Goal: Information Seeking & Learning: Learn about a topic

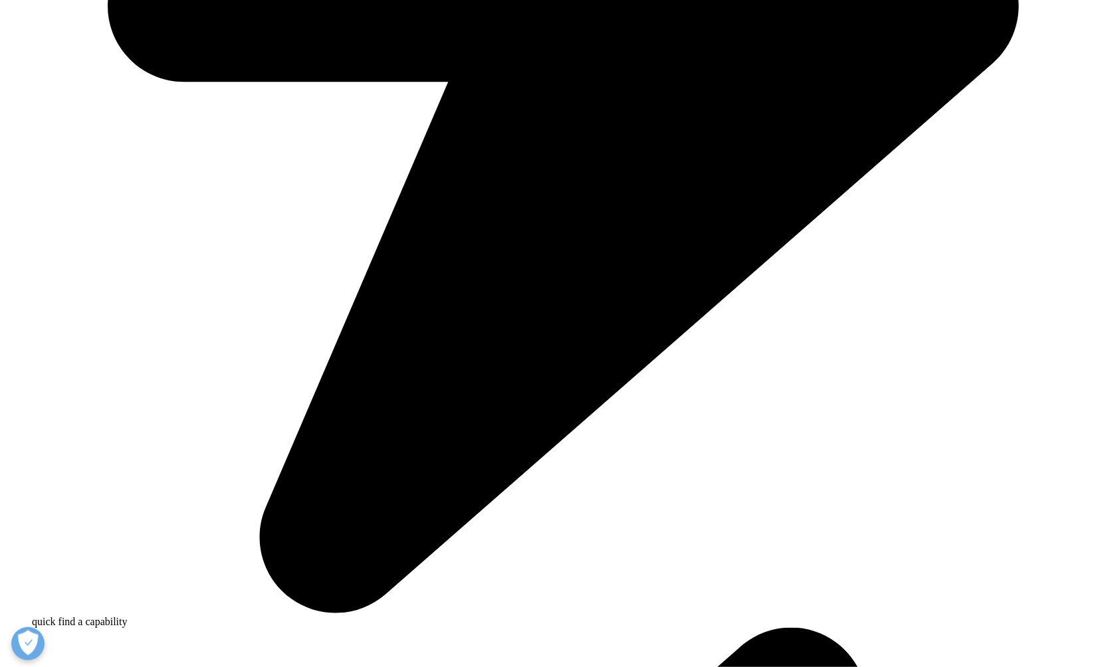
scroll to position [877, 0]
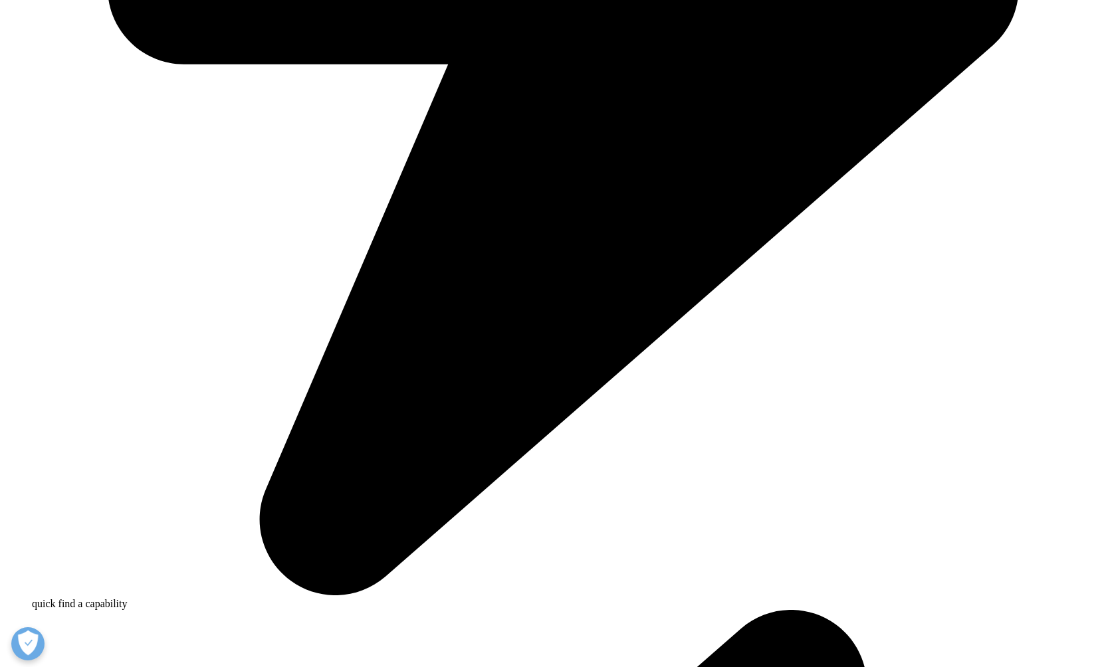
drag, startPoint x: 1091, startPoint y: 362, endPoint x: 1071, endPoint y: 566, distance: 205.0
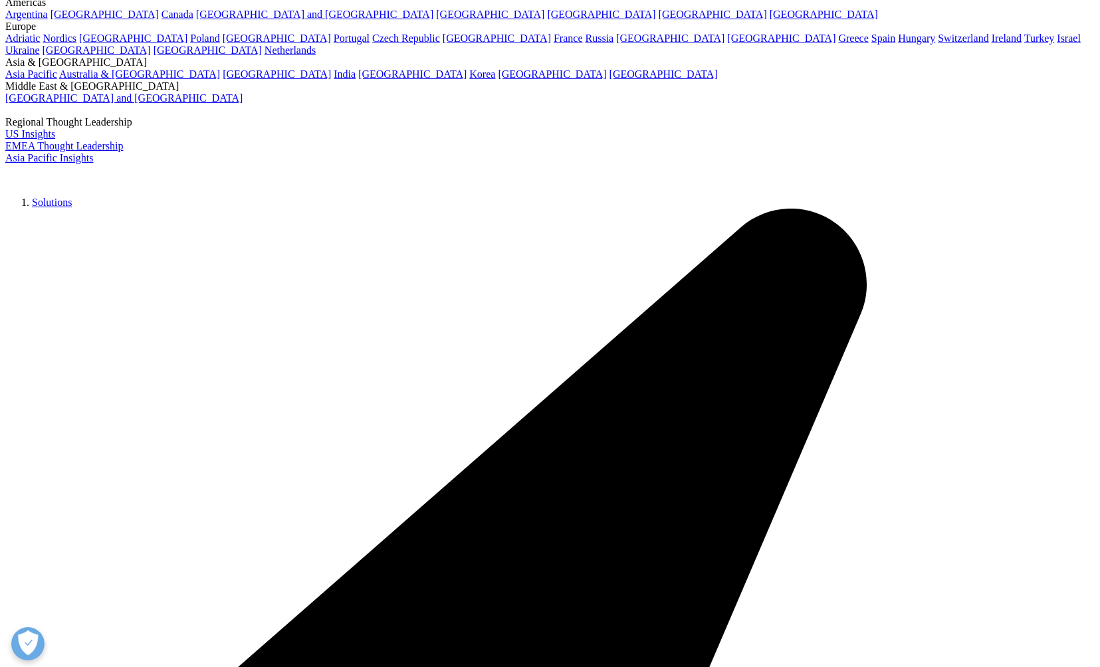
scroll to position [0, 0]
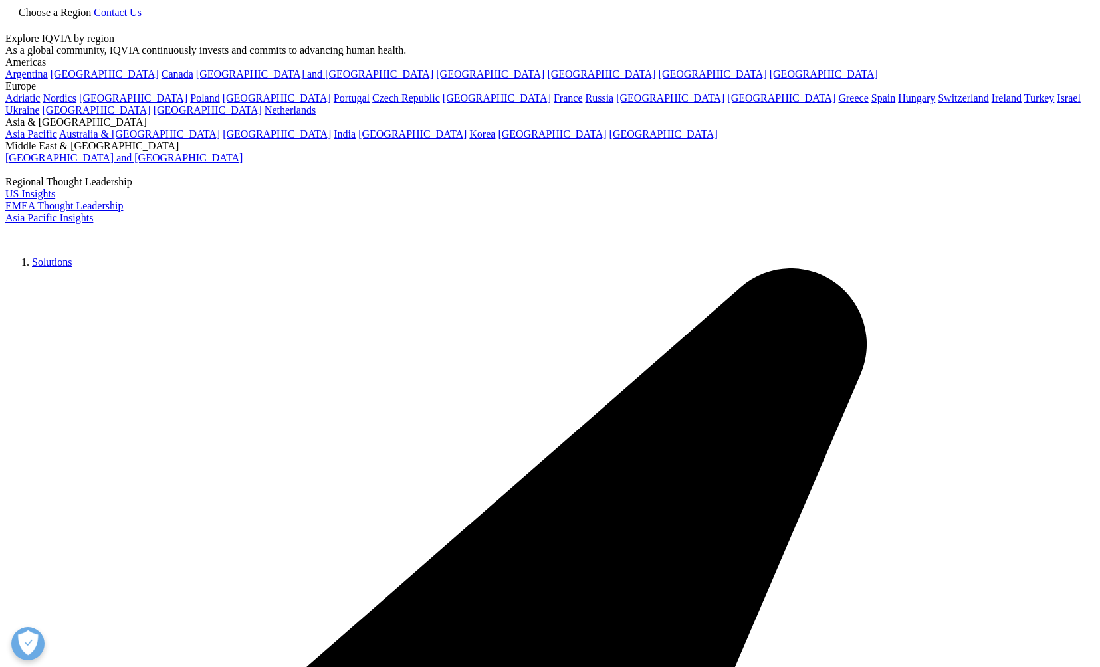
drag, startPoint x: 175, startPoint y: 220, endPoint x: 207, endPoint y: 223, distance: 32.1
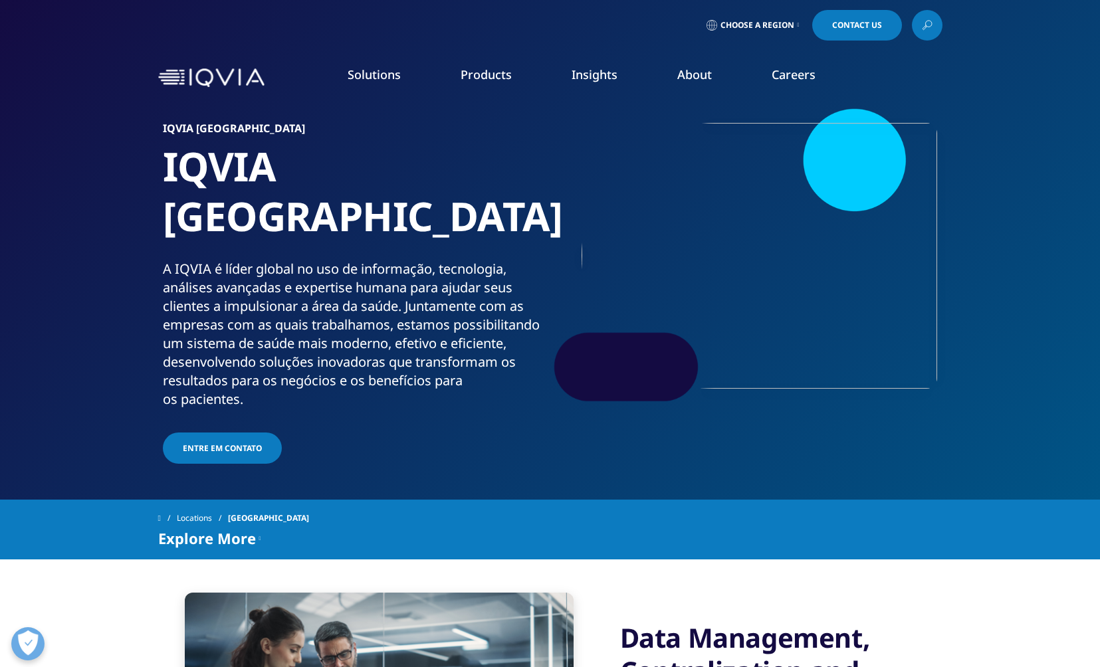
click at [298, 260] on div "A IQVIA é líder global no uso de informação, tecnologia, análises avançadas e e…" at bounding box center [354, 334] width 382 height 149
click at [181, 207] on h1 "IQVIA [GEOGRAPHIC_DATA]" at bounding box center [354, 201] width 382 height 118
click at [199, 260] on div "A IQVIA é líder global no uso de informação, tecnologia, análises avançadas e e…" at bounding box center [354, 334] width 382 height 149
click at [531, 311] on div "A IQVIA é líder global no uso de informação, tecnologia, análises avançadas e e…" at bounding box center [354, 334] width 382 height 149
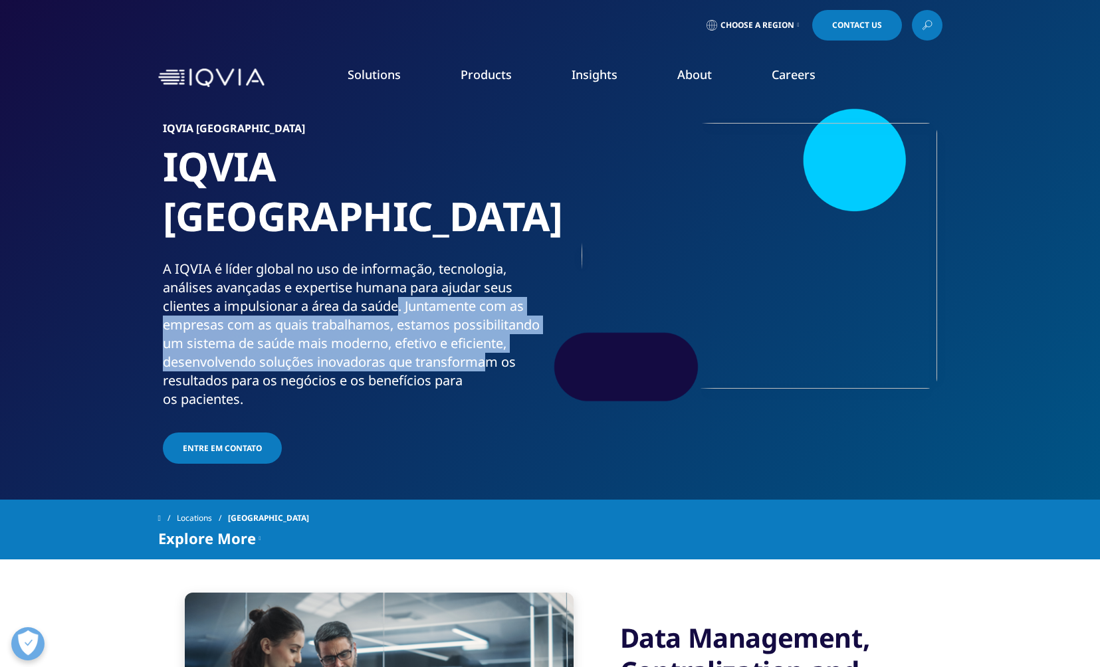
drag, startPoint x: 401, startPoint y: 263, endPoint x: 479, endPoint y: 304, distance: 87.1
click at [491, 318] on div "A IQVIA é líder global no uso de informação, tecnologia, análises avançadas e e…" at bounding box center [354, 334] width 382 height 149
click at [453, 286] on div "A IQVIA é líder global no uso de informação, tecnologia, análises avançadas e e…" at bounding box center [354, 334] width 382 height 149
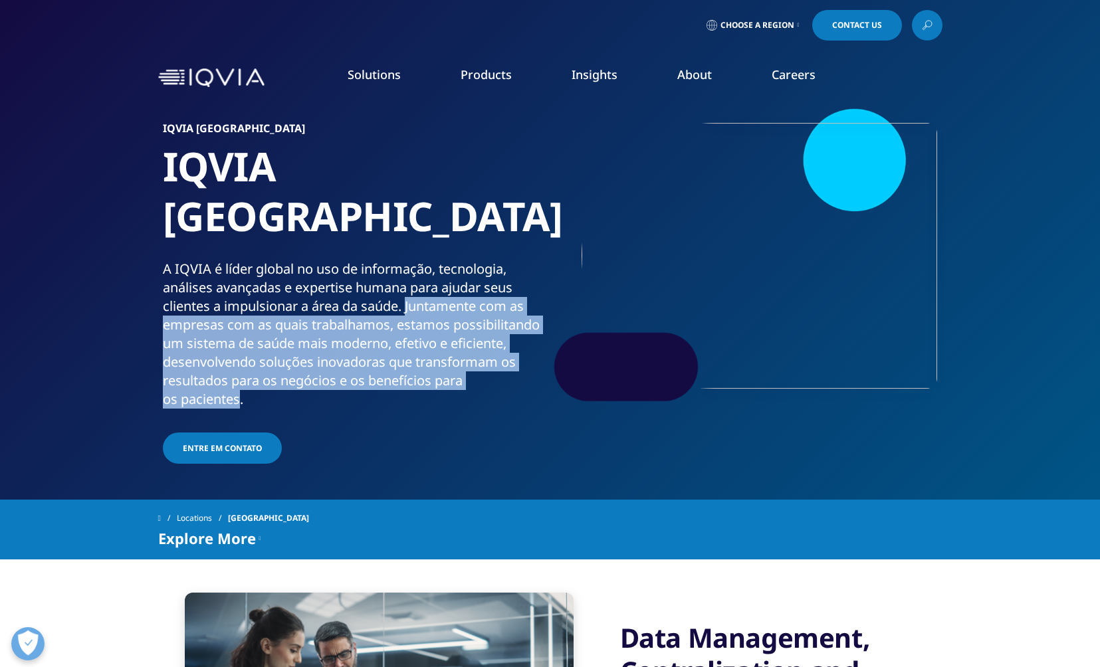
drag, startPoint x: 407, startPoint y: 254, endPoint x: 241, endPoint y: 348, distance: 191.1
click at [241, 348] on div "A IQVIA é líder global no uso de informação, tecnologia, análises avançadas e e…" at bounding box center [354, 334] width 382 height 149
drag, startPoint x: 247, startPoint y: 350, endPoint x: 410, endPoint y: 261, distance: 186.2
click at [410, 261] on div "A IQVIA é líder global no uso de informação, tecnologia, análises avançadas e e…" at bounding box center [354, 334] width 382 height 149
click at [447, 334] on div "A IQVIA é líder global no uso de informação, tecnologia, análises avançadas e e…" at bounding box center [354, 334] width 382 height 149
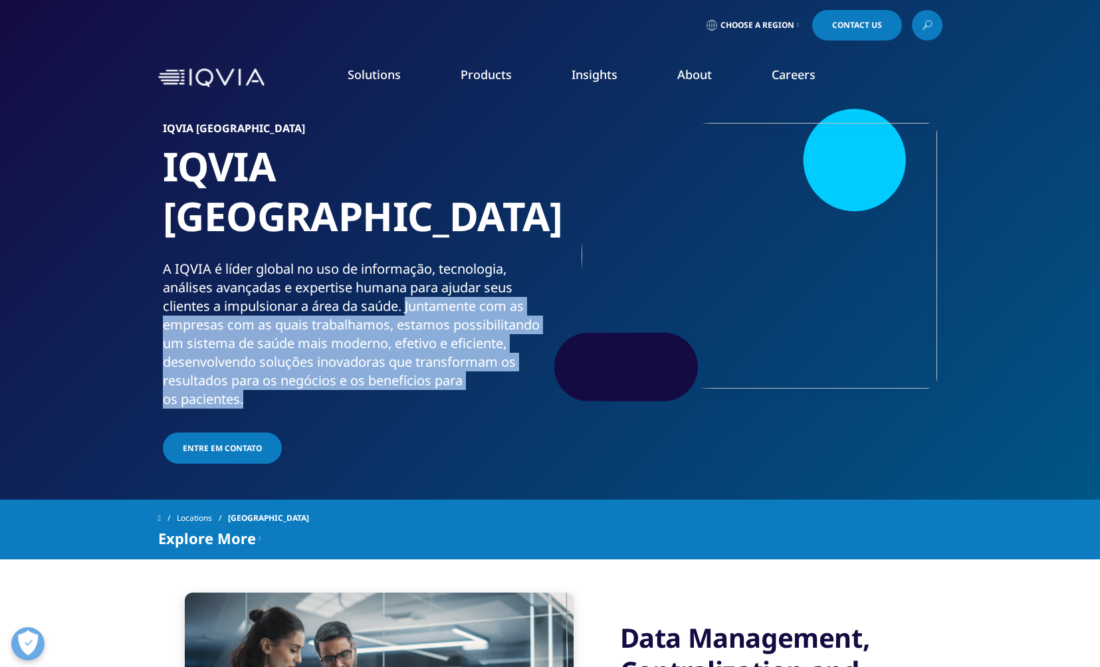
drag, startPoint x: 407, startPoint y: 259, endPoint x: 443, endPoint y: 351, distance: 99.1
click at [443, 351] on div "A IQVIA é líder global no uso de informação, tecnologia, análises avançadas e e…" at bounding box center [354, 334] width 382 height 149
click at [437, 322] on div "A IQVIA é líder global no uso de informação, tecnologia, análises avançadas e e…" at bounding box center [354, 334] width 382 height 149
drag, startPoint x: 407, startPoint y: 261, endPoint x: 423, endPoint y: 356, distance: 96.4
click at [423, 356] on div "A IQVIA é líder global no uso de informação, tecnologia, análises avançadas e e…" at bounding box center [354, 334] width 382 height 149
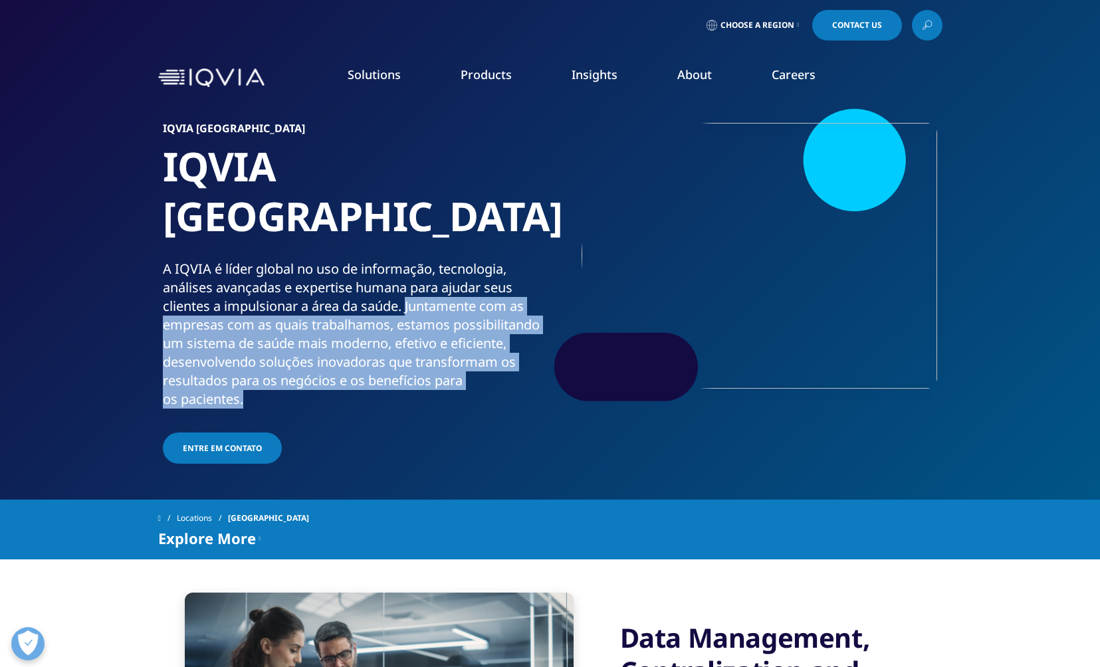
click at [425, 305] on div "A IQVIA é líder global no uso de informação, tecnologia, análises avançadas e e…" at bounding box center [354, 334] width 382 height 149
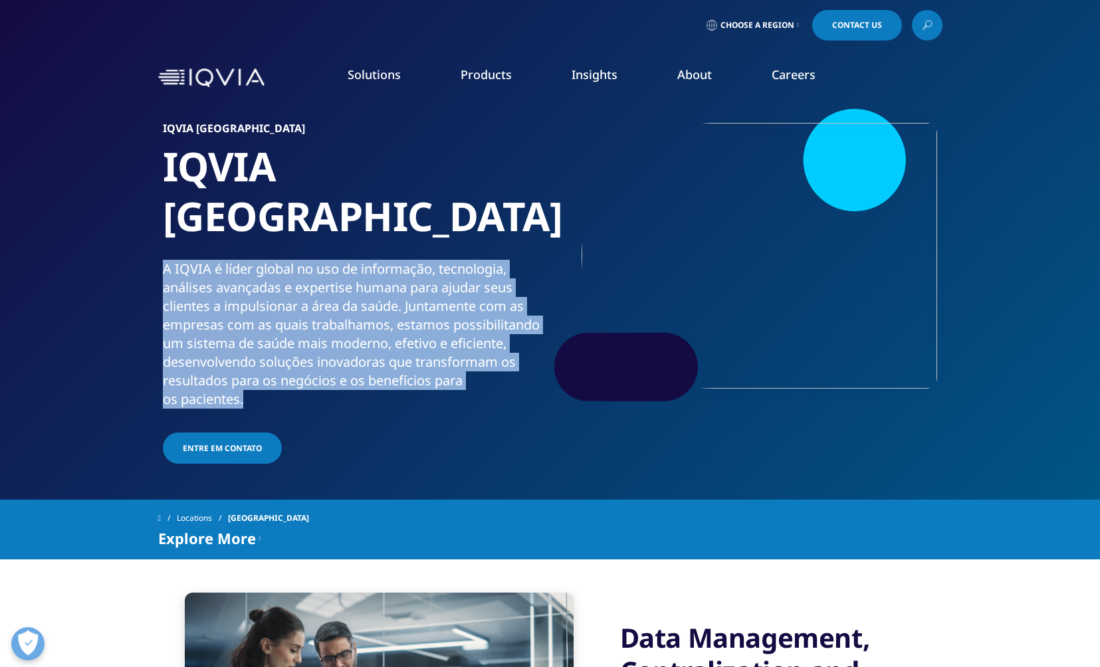
drag, startPoint x: 166, startPoint y: 221, endPoint x: 267, endPoint y: 356, distance: 168.6
click at [267, 356] on div "A IQVIA é líder global no uso de informação, tecnologia, análises avançadas e e…" at bounding box center [354, 334] width 382 height 149
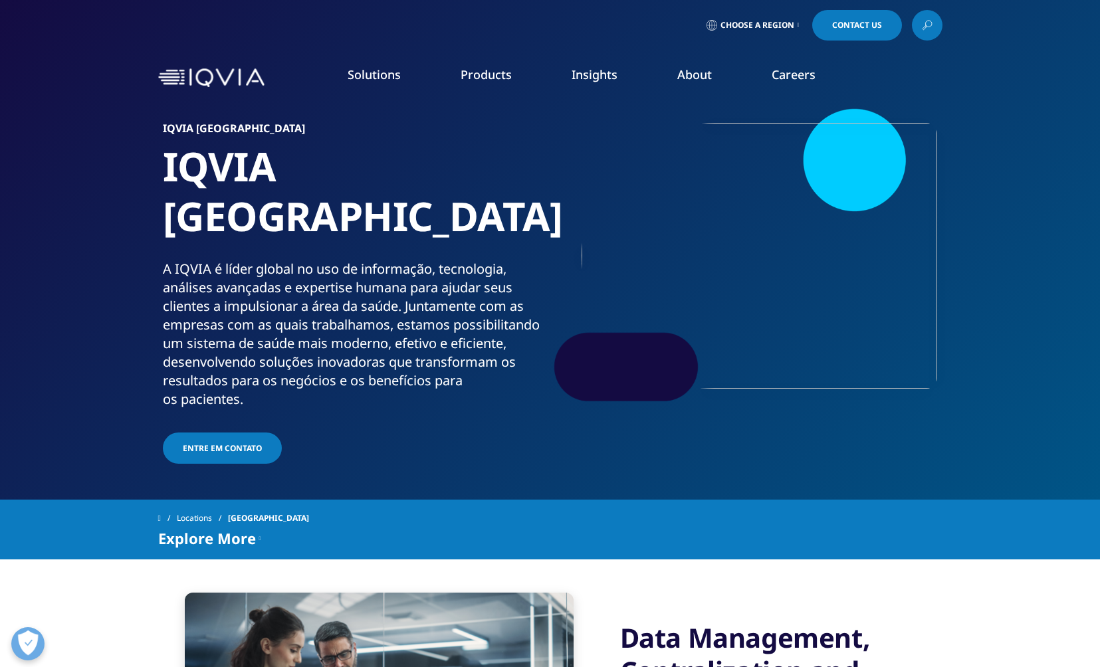
click at [268, 356] on div "A IQVIA é líder global no uso de informação, tecnologia, análises avançadas e e…" at bounding box center [354, 334] width 382 height 149
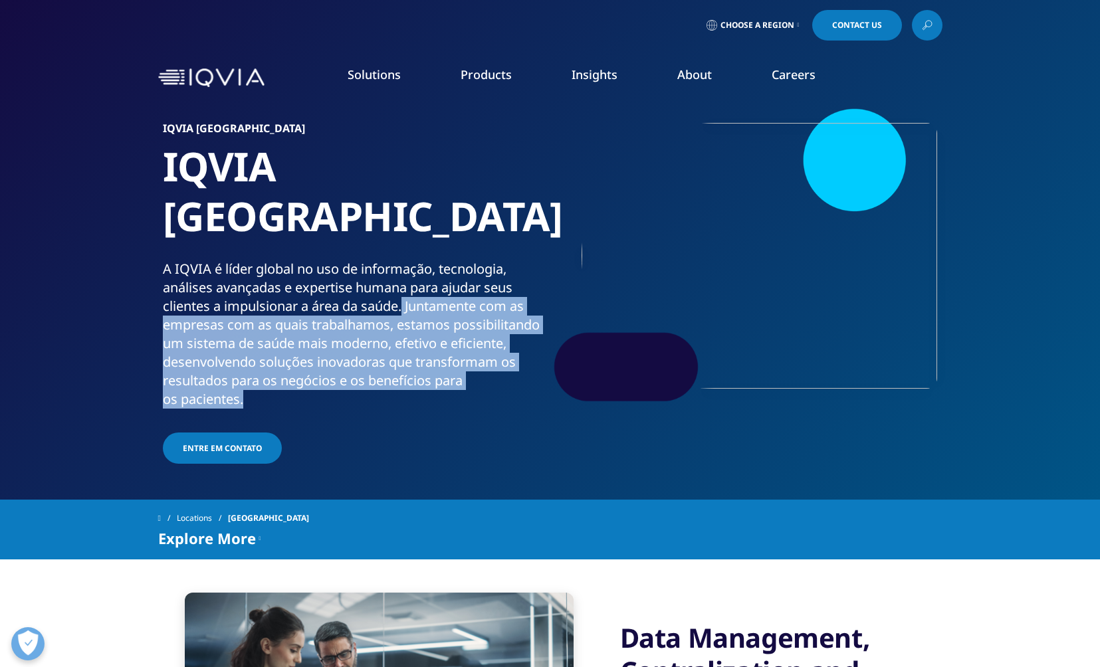
drag, startPoint x: 405, startPoint y: 262, endPoint x: 385, endPoint y: 365, distance: 105.1
click at [385, 365] on div "IQVIA [GEOGRAPHIC_DATA] IQVIA Brasil A IQVIA é líder global no uso de informaçã…" at bounding box center [357, 295] width 389 height 344
click at [411, 294] on div "A IQVIA é líder global no uso de informação, tecnologia, análises avançadas e e…" at bounding box center [354, 334] width 382 height 149
drag, startPoint x: 407, startPoint y: 265, endPoint x: 399, endPoint y: 346, distance: 81.6
click at [399, 346] on div "A IQVIA é líder global no uso de informação, tecnologia, análises avançadas e e…" at bounding box center [354, 334] width 382 height 149
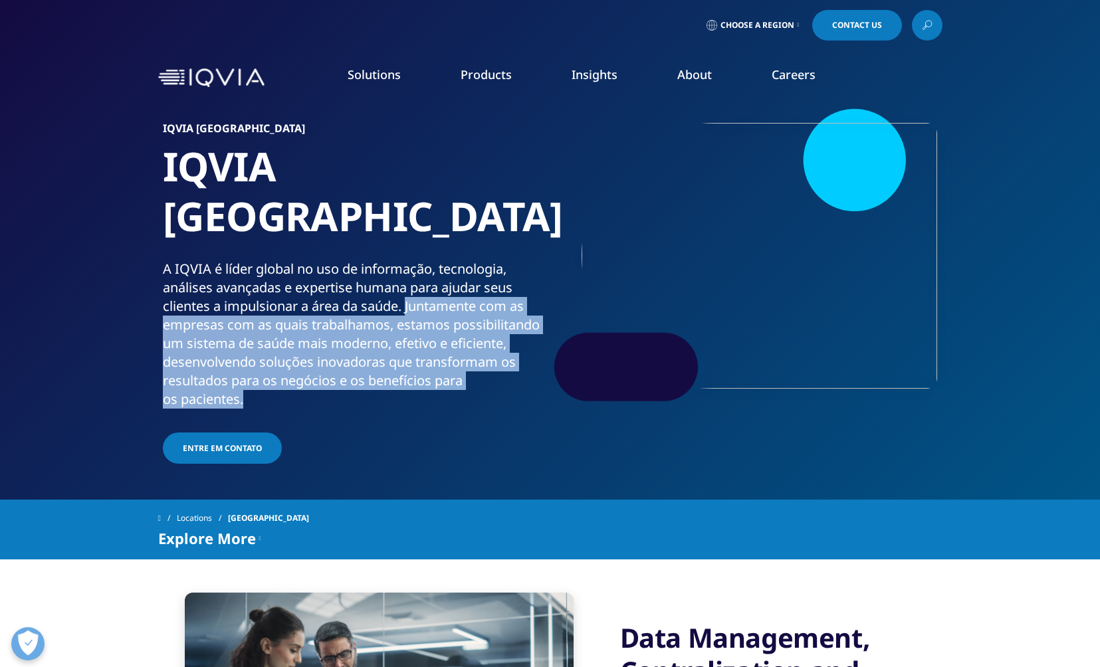
click at [411, 332] on div "A IQVIA é líder global no uso de informação, tecnologia, análises avançadas e e…" at bounding box center [354, 334] width 382 height 149
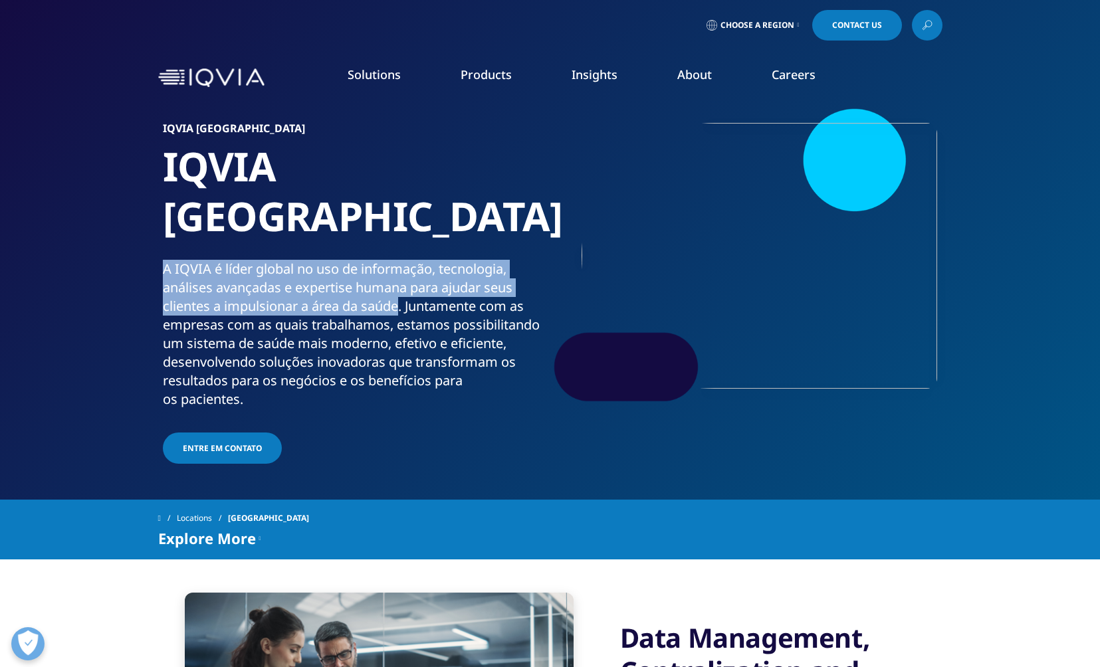
drag, startPoint x: 403, startPoint y: 259, endPoint x: 164, endPoint y: 223, distance: 242.6
click at [164, 260] on div "A IQVIA é líder global no uso de informação, tecnologia, análises avançadas e e…" at bounding box center [354, 334] width 382 height 149
drag, startPoint x: 164, startPoint y: 223, endPoint x: 405, endPoint y: 254, distance: 243.2
click at [405, 260] on div "A IQVIA é líder global no uso de informação, tecnologia, análises avançadas e e…" at bounding box center [354, 334] width 382 height 149
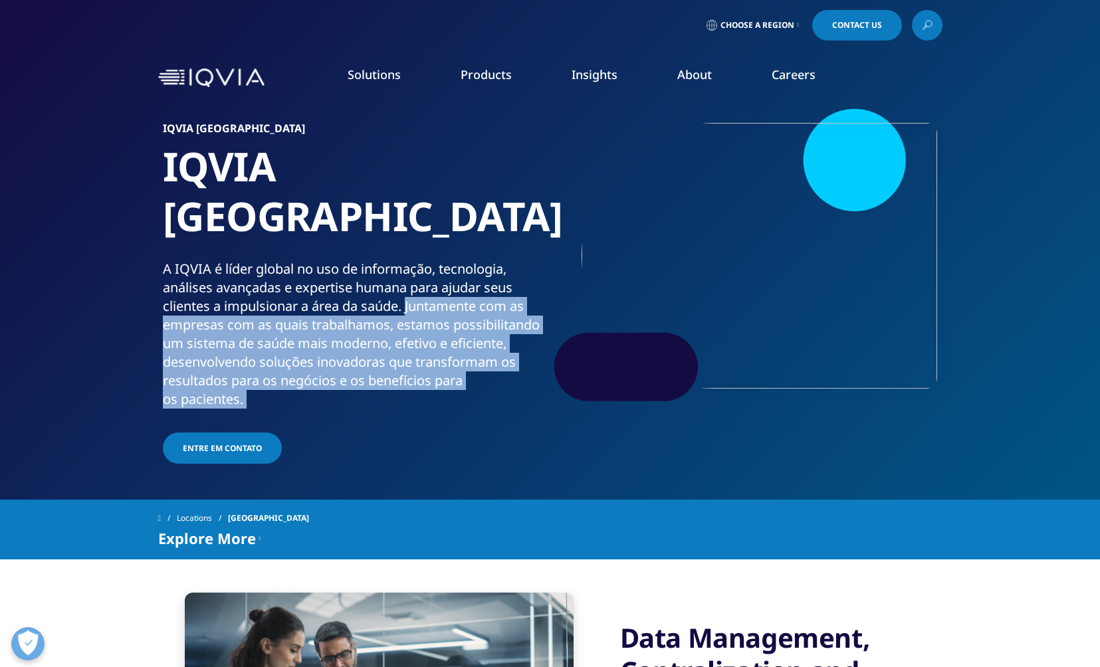
drag, startPoint x: 407, startPoint y: 261, endPoint x: 430, endPoint y: 380, distance: 121.1
click at [430, 380] on div "IQVIA [GEOGRAPHIC_DATA] IQVIA Brasil A IQVIA é líder global no uso de informaçã…" at bounding box center [357, 295] width 389 height 344
click at [362, 319] on div "A IQVIA é líder global no uso de informação, tecnologia, análises avançadas e e…" at bounding box center [354, 334] width 382 height 149
